Goal: Check status

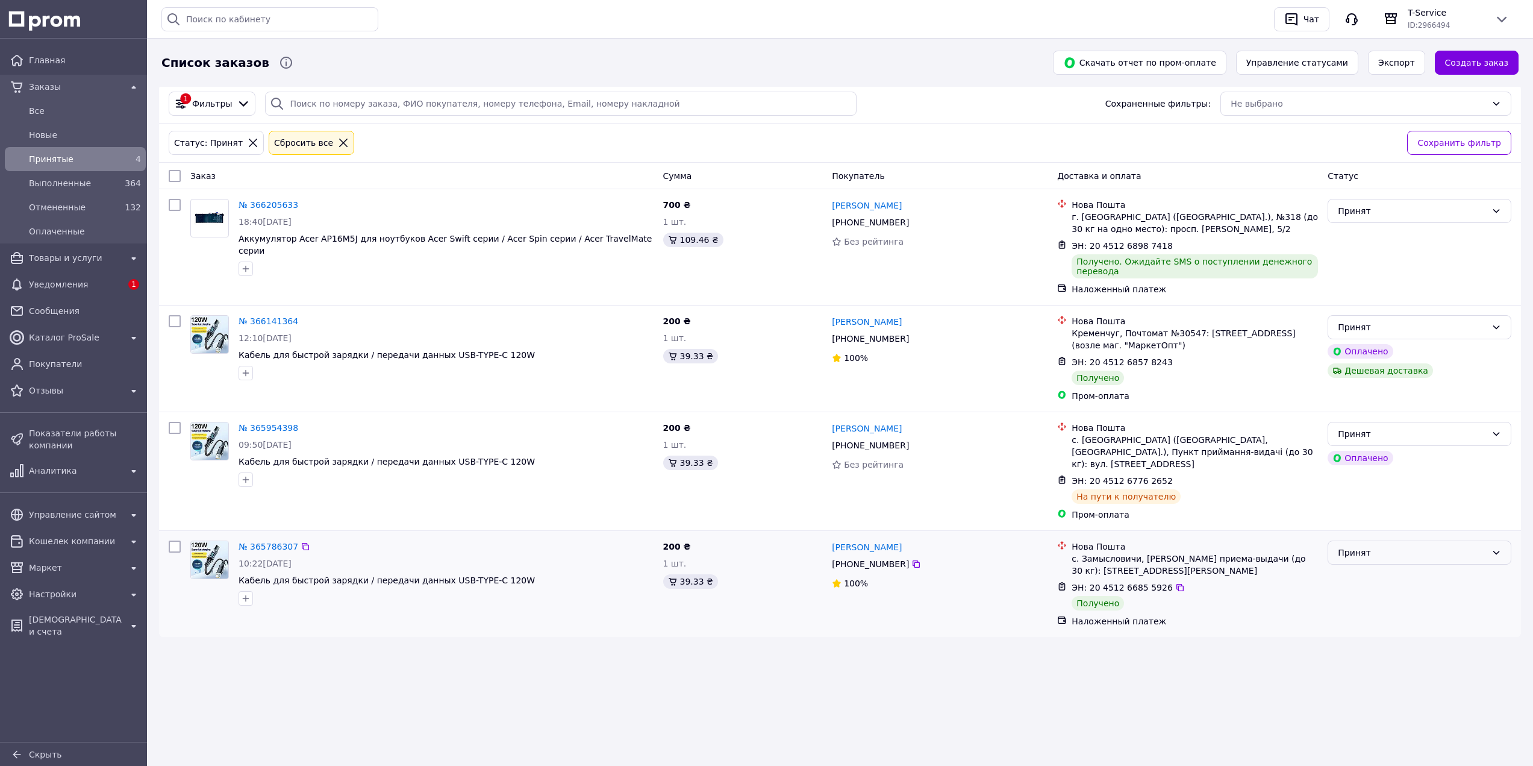
click at [1371, 546] on div "Принят" at bounding box center [1412, 552] width 149 height 13
click at [261, 541] on link "№ 365786307" at bounding box center [269, 546] width 60 height 10
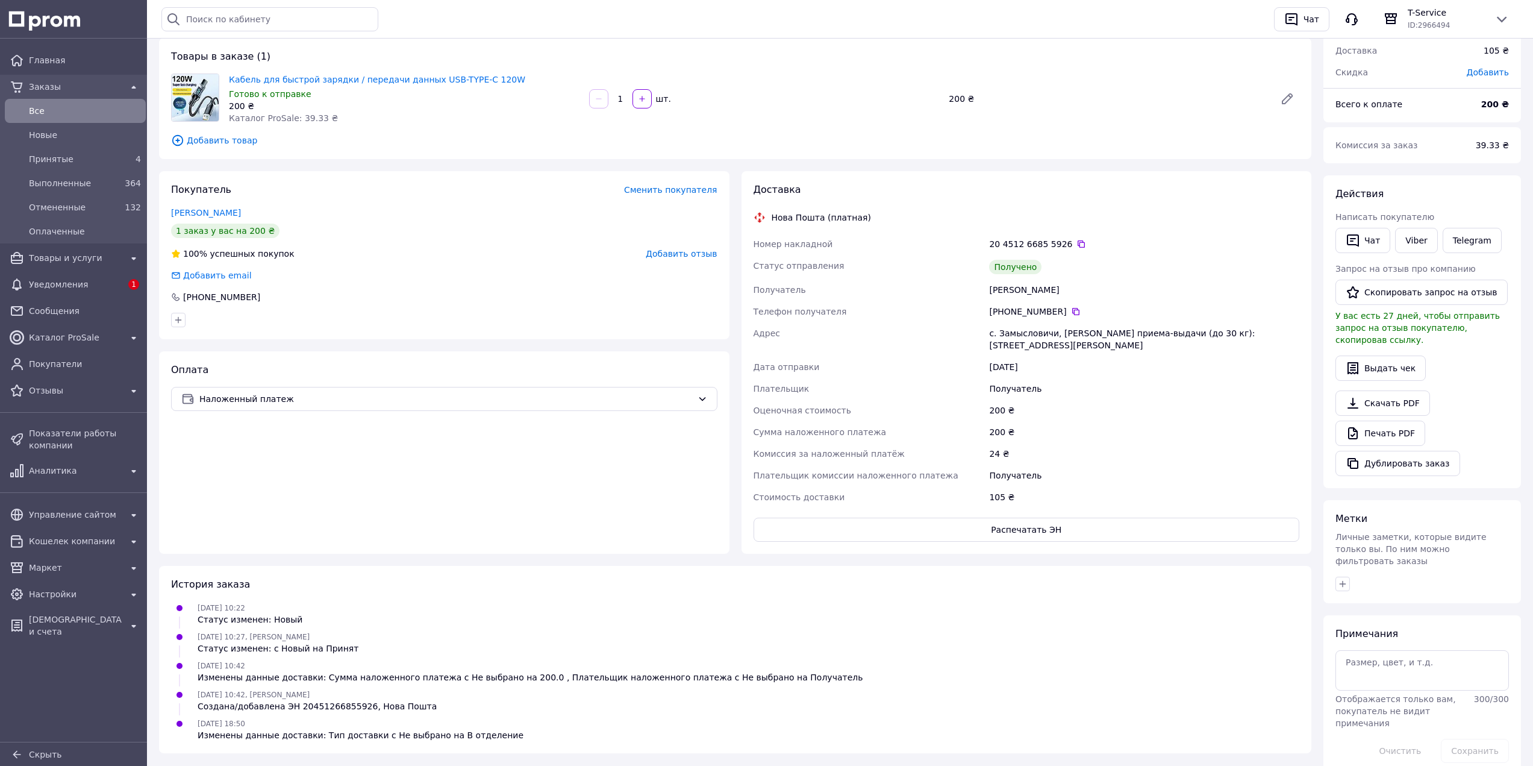
scroll to position [120, 0]
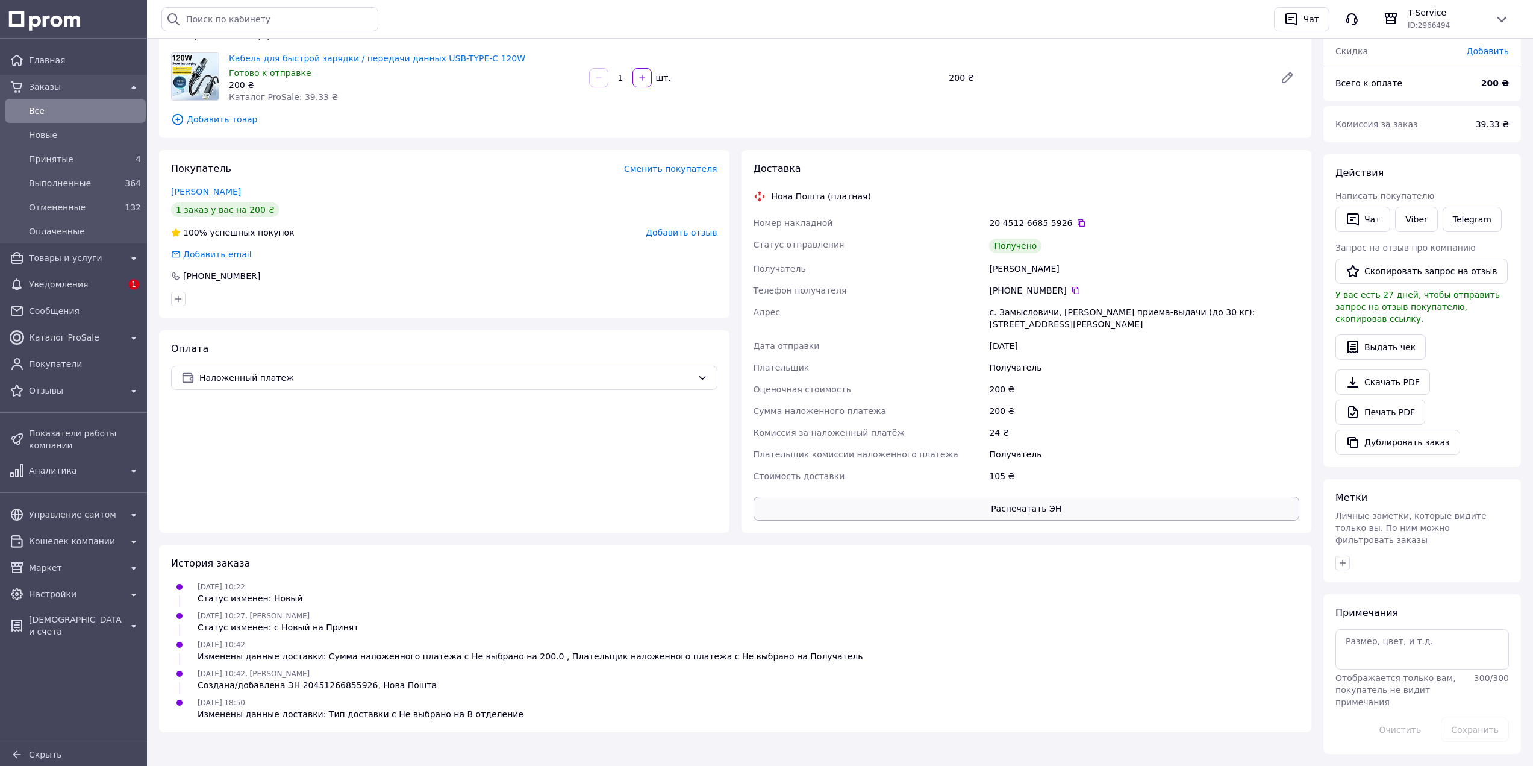
click at [1001, 496] on button "Распечатать ЭН" at bounding box center [1026, 508] width 546 height 24
click at [46, 153] on span "Принятые" at bounding box center [73, 159] width 88 height 12
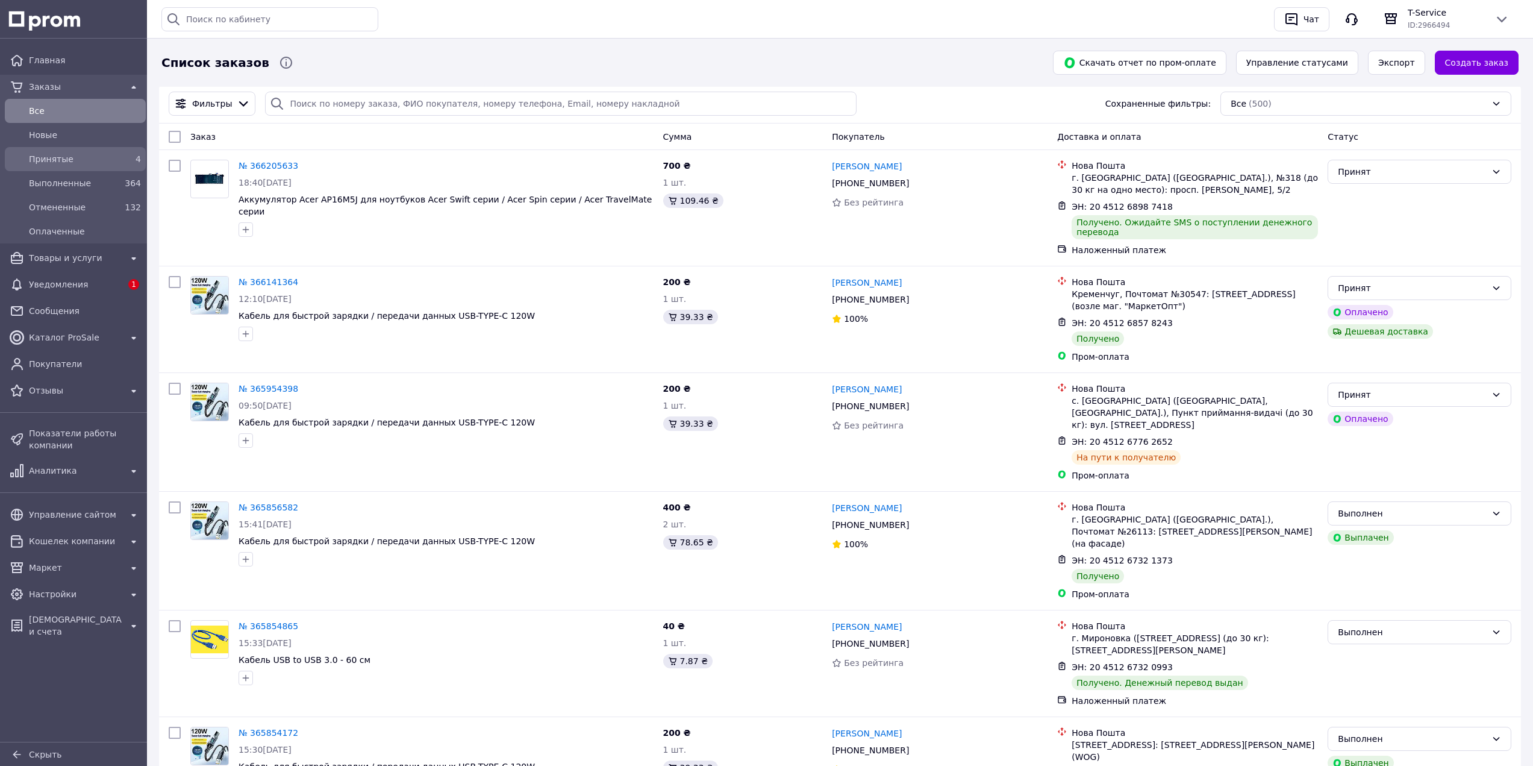
click at [122, 161] on div "4" at bounding box center [131, 159] width 19 height 12
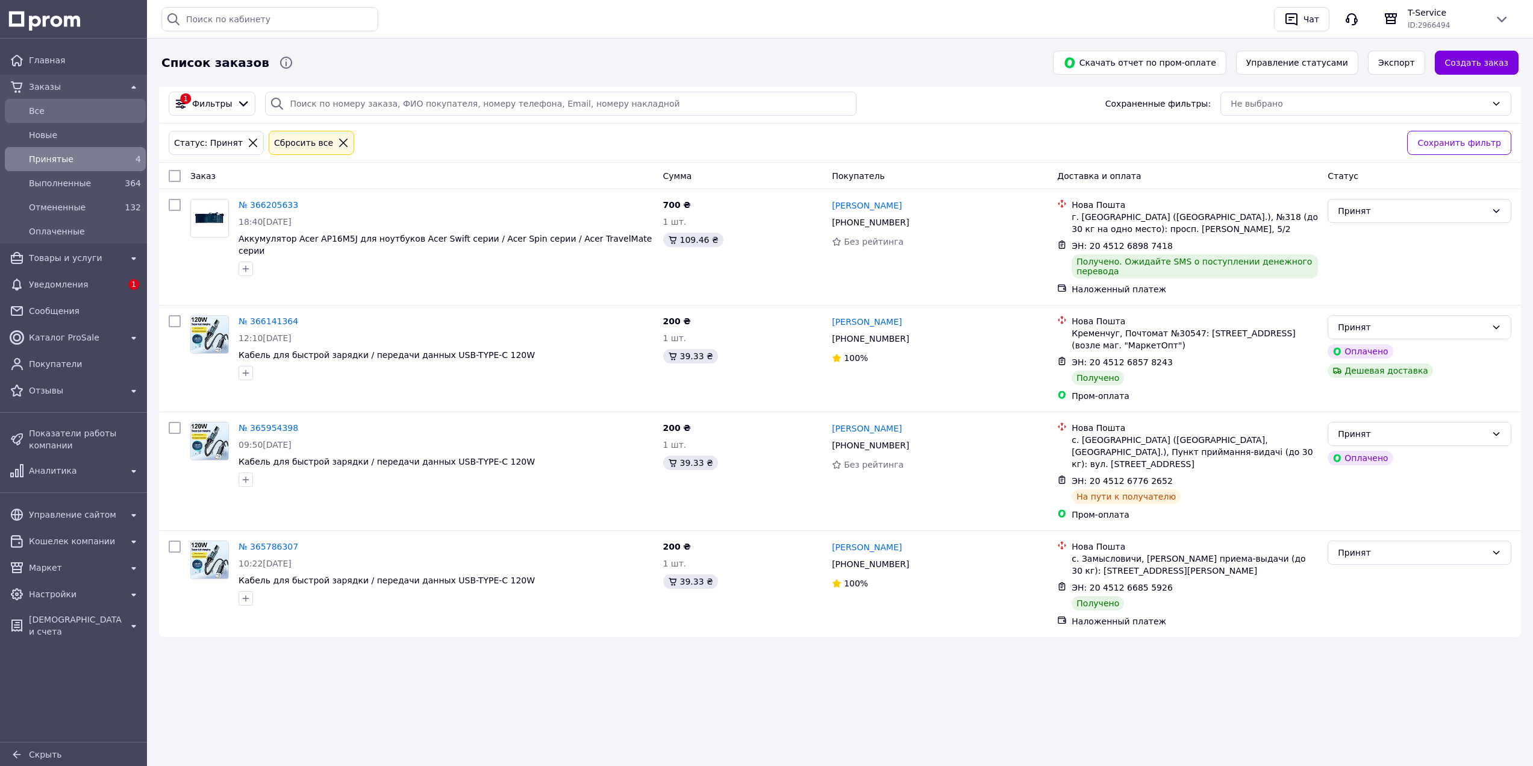
click at [34, 109] on span "Все" at bounding box center [85, 111] width 112 height 12
click at [56, 107] on span "Все" at bounding box center [85, 111] width 112 height 12
click at [54, 136] on span "Новые" at bounding box center [85, 135] width 112 height 12
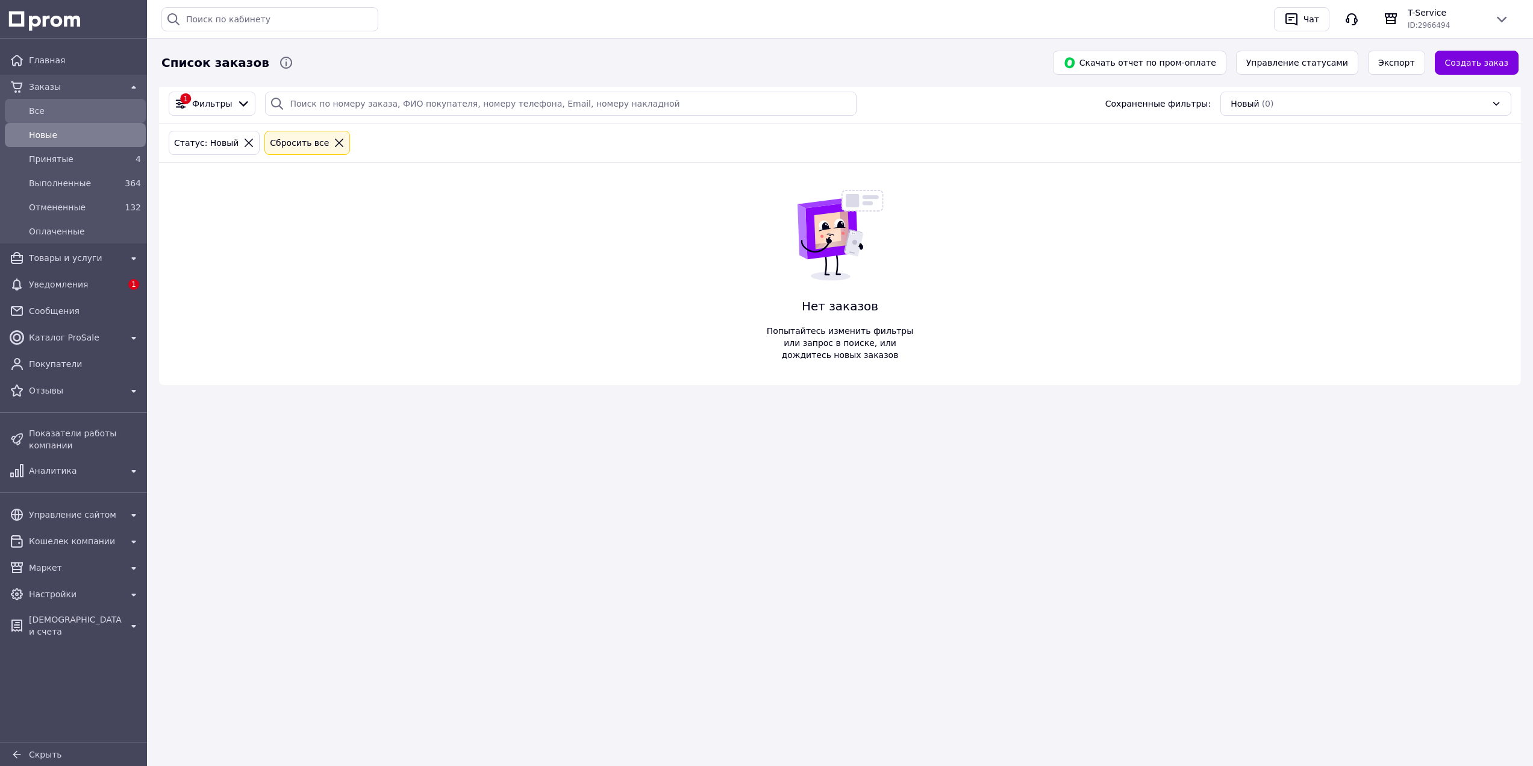
click at [62, 109] on span "Все" at bounding box center [85, 111] width 112 height 12
click at [59, 108] on span "Все" at bounding box center [85, 111] width 112 height 12
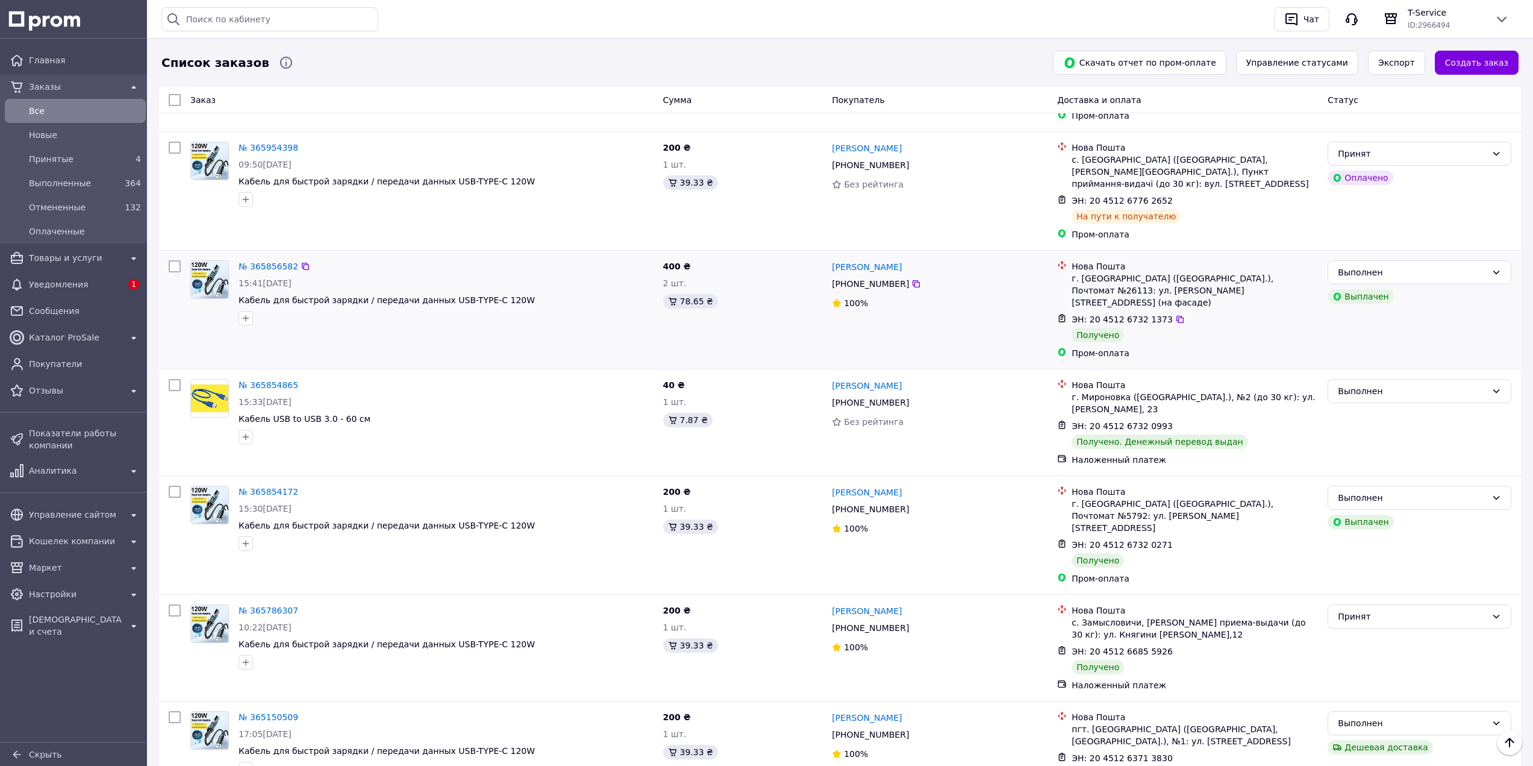
scroll to position [361, 0]
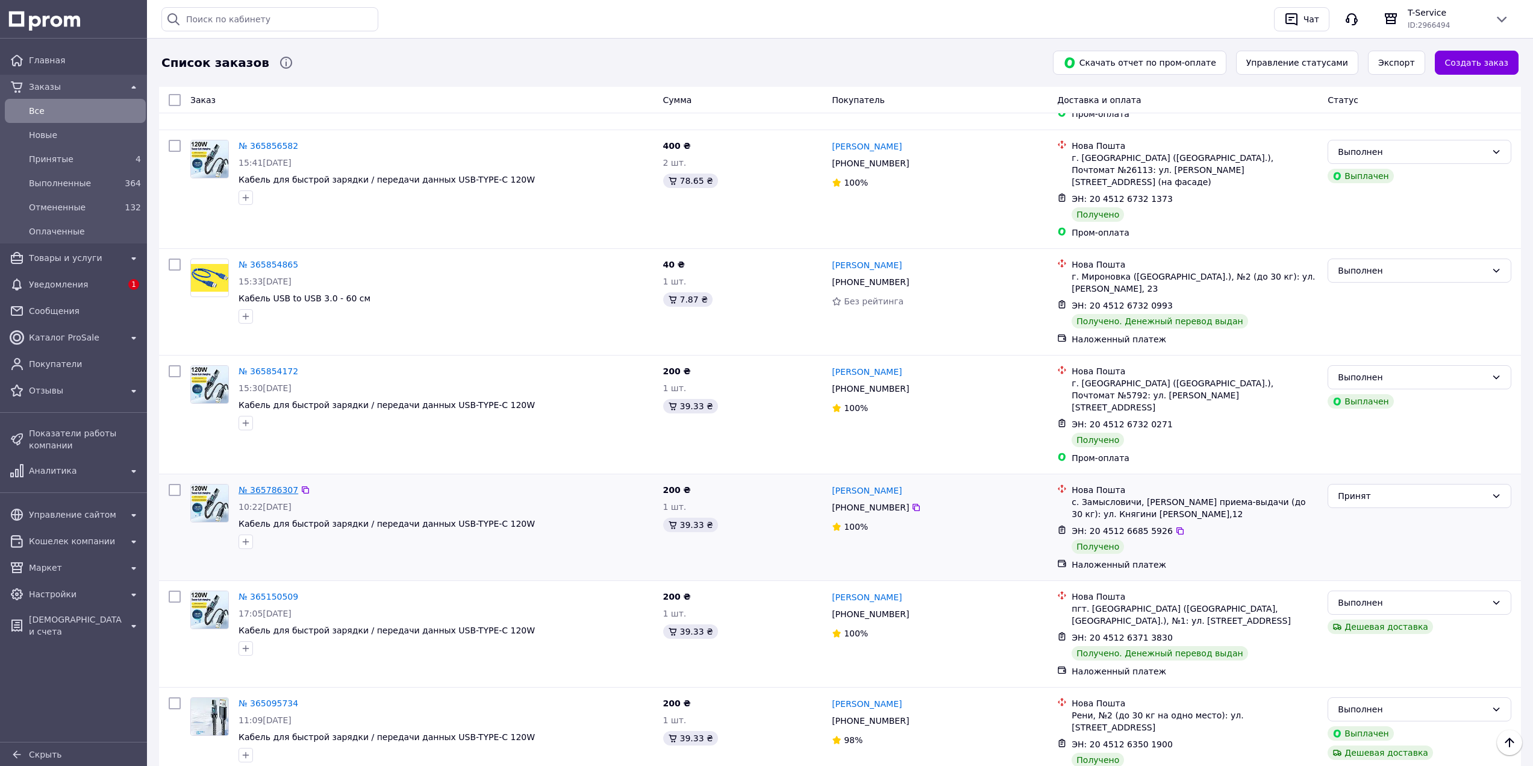
click at [259, 485] on link "№ 365786307" at bounding box center [269, 490] width 60 height 10
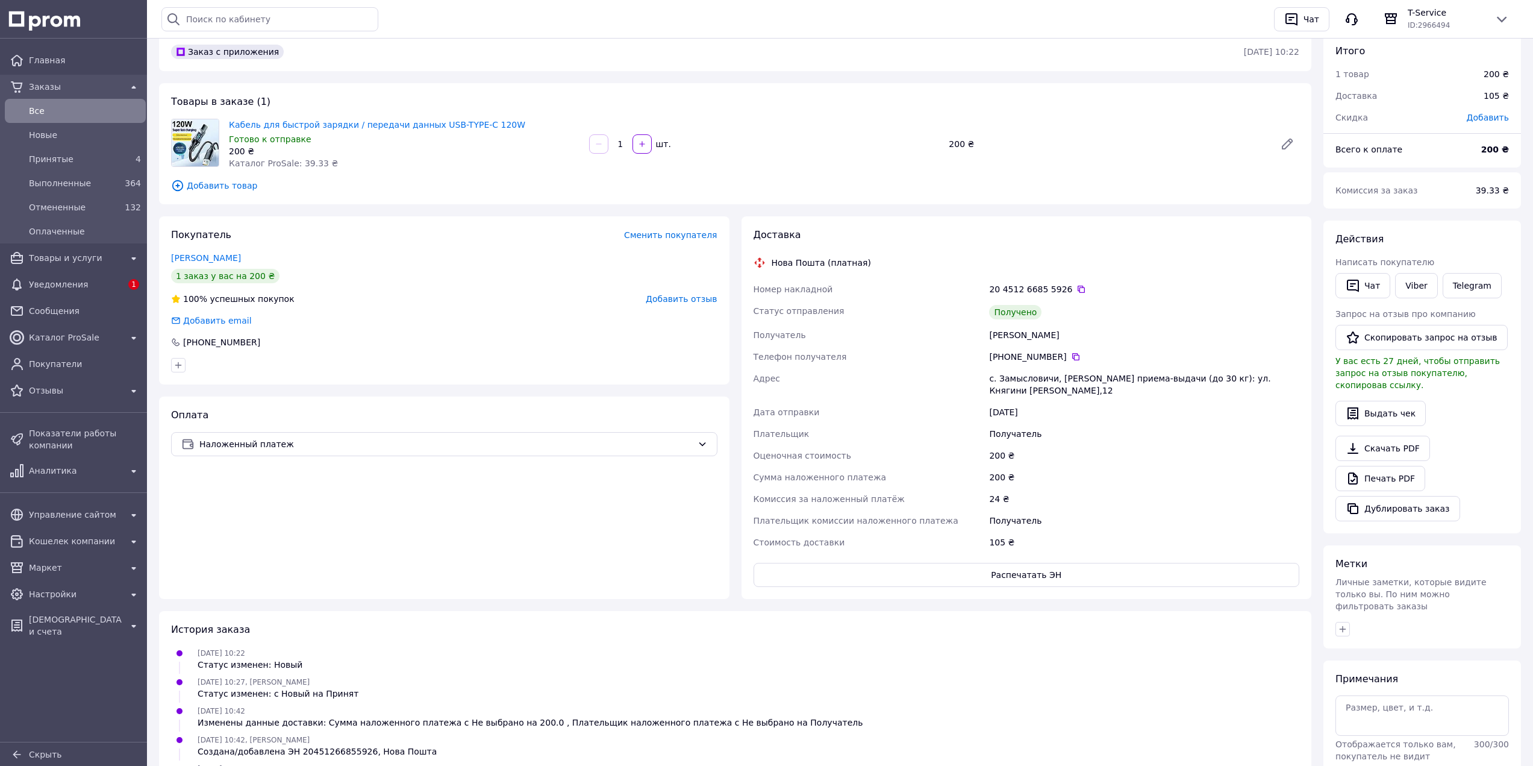
scroll to position [120, 0]
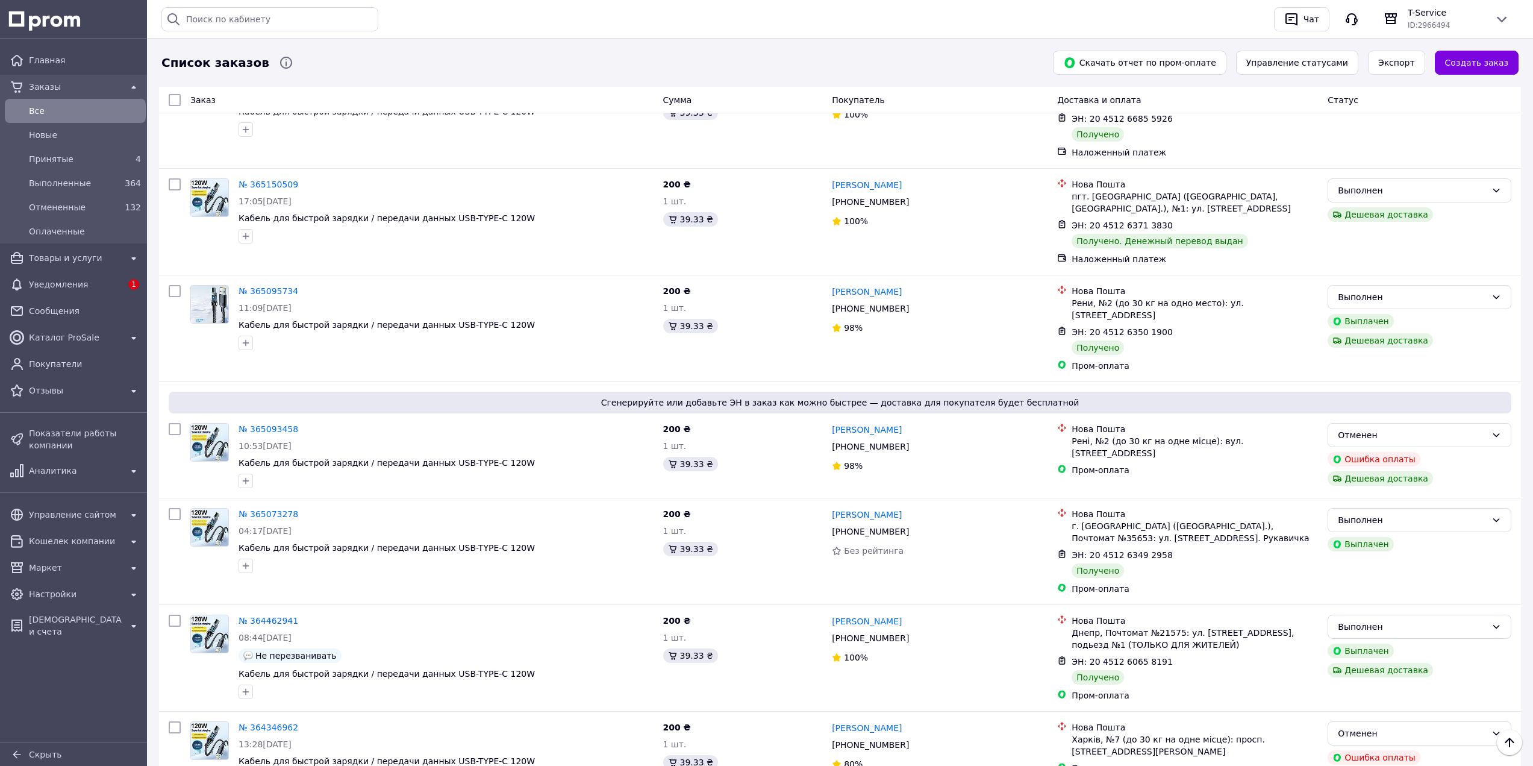
scroll to position [602, 0]
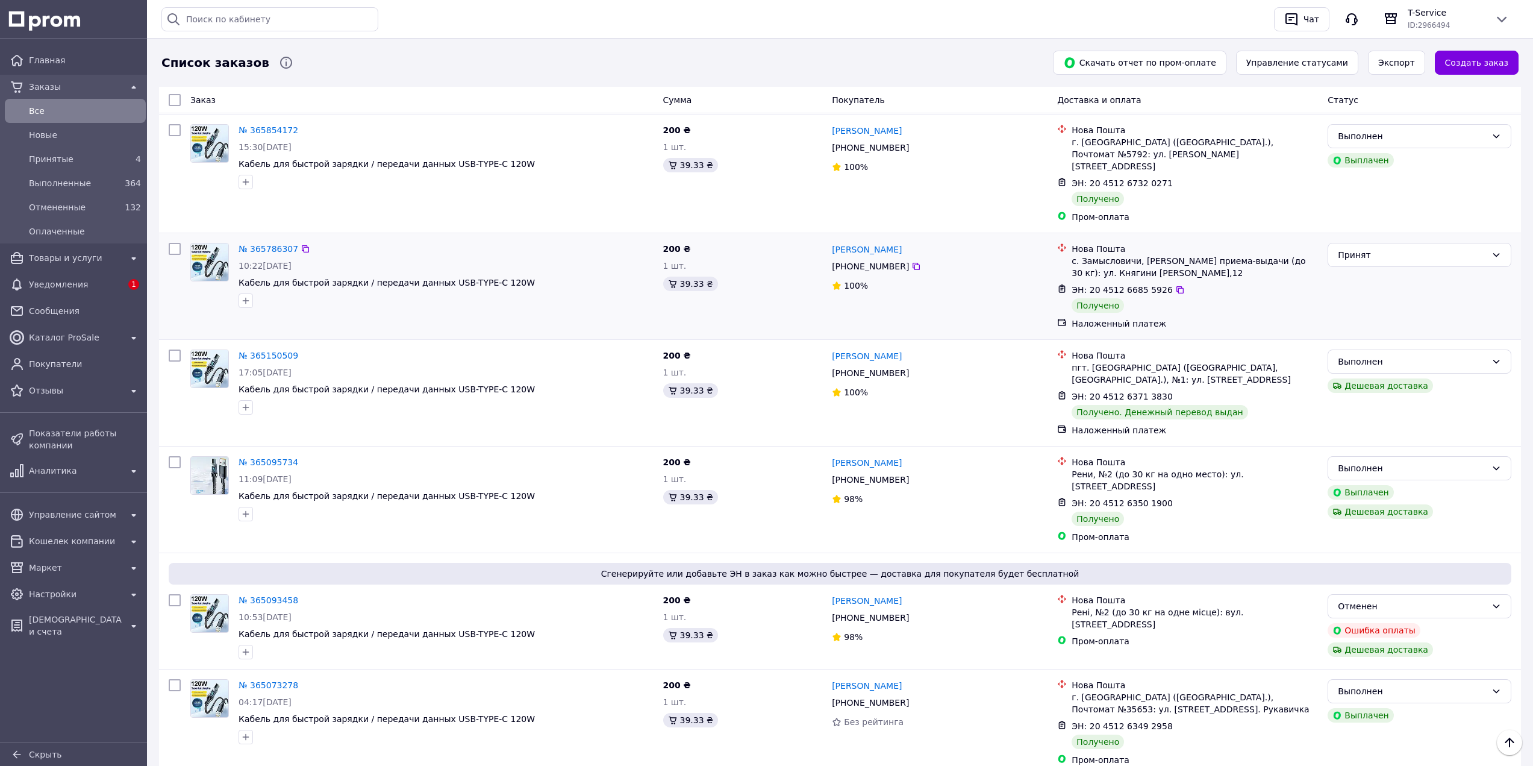
click at [245, 242] on div "№ 365786307" at bounding box center [268, 249] width 62 height 14
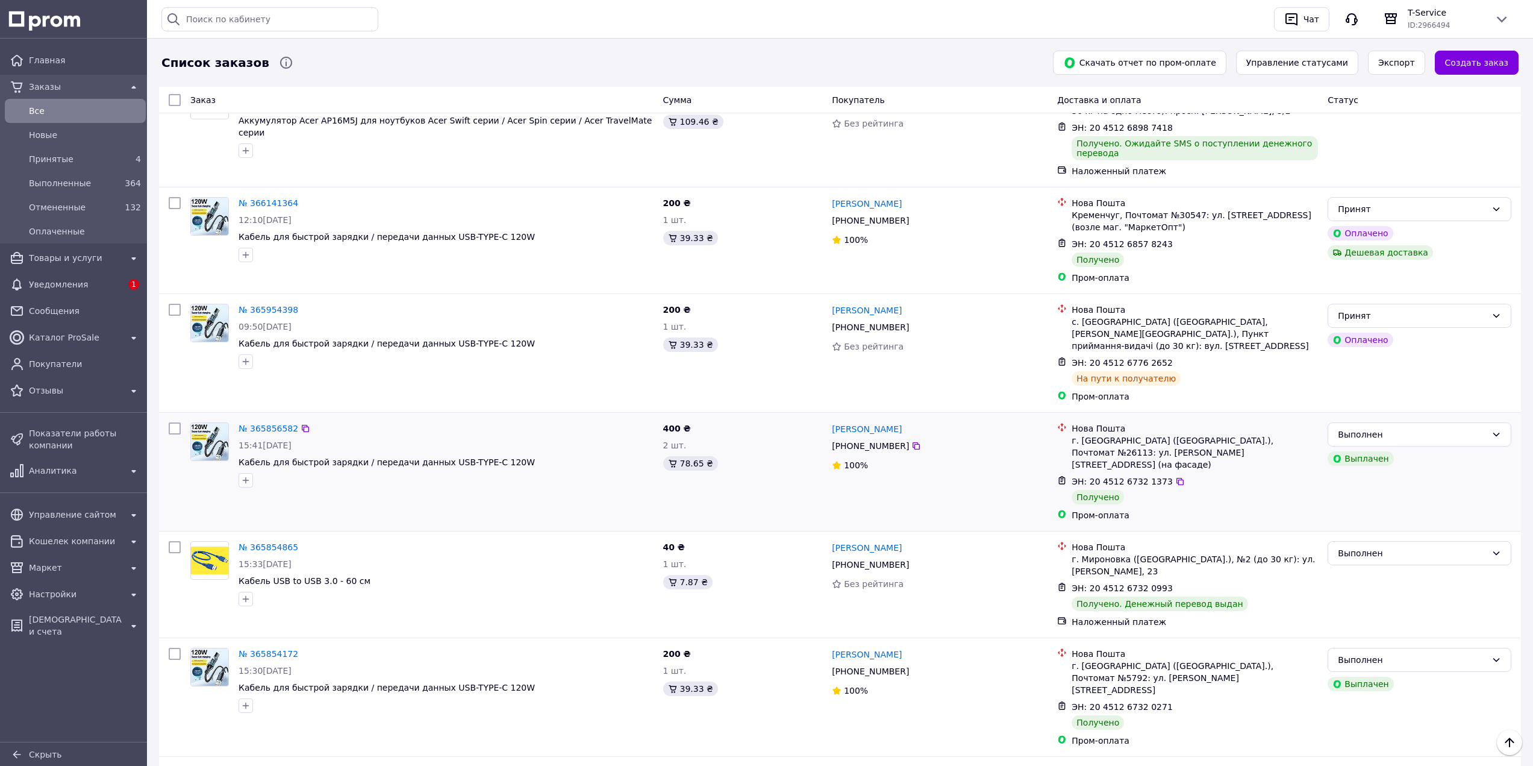
scroll to position [0, 0]
